Goal: Transaction & Acquisition: Purchase product/service

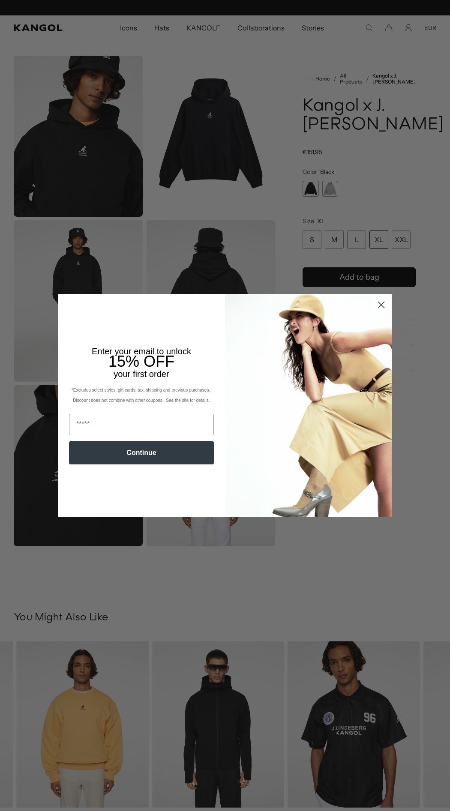
scroll to position [0, 177]
